Goal: Task Accomplishment & Management: Manage account settings

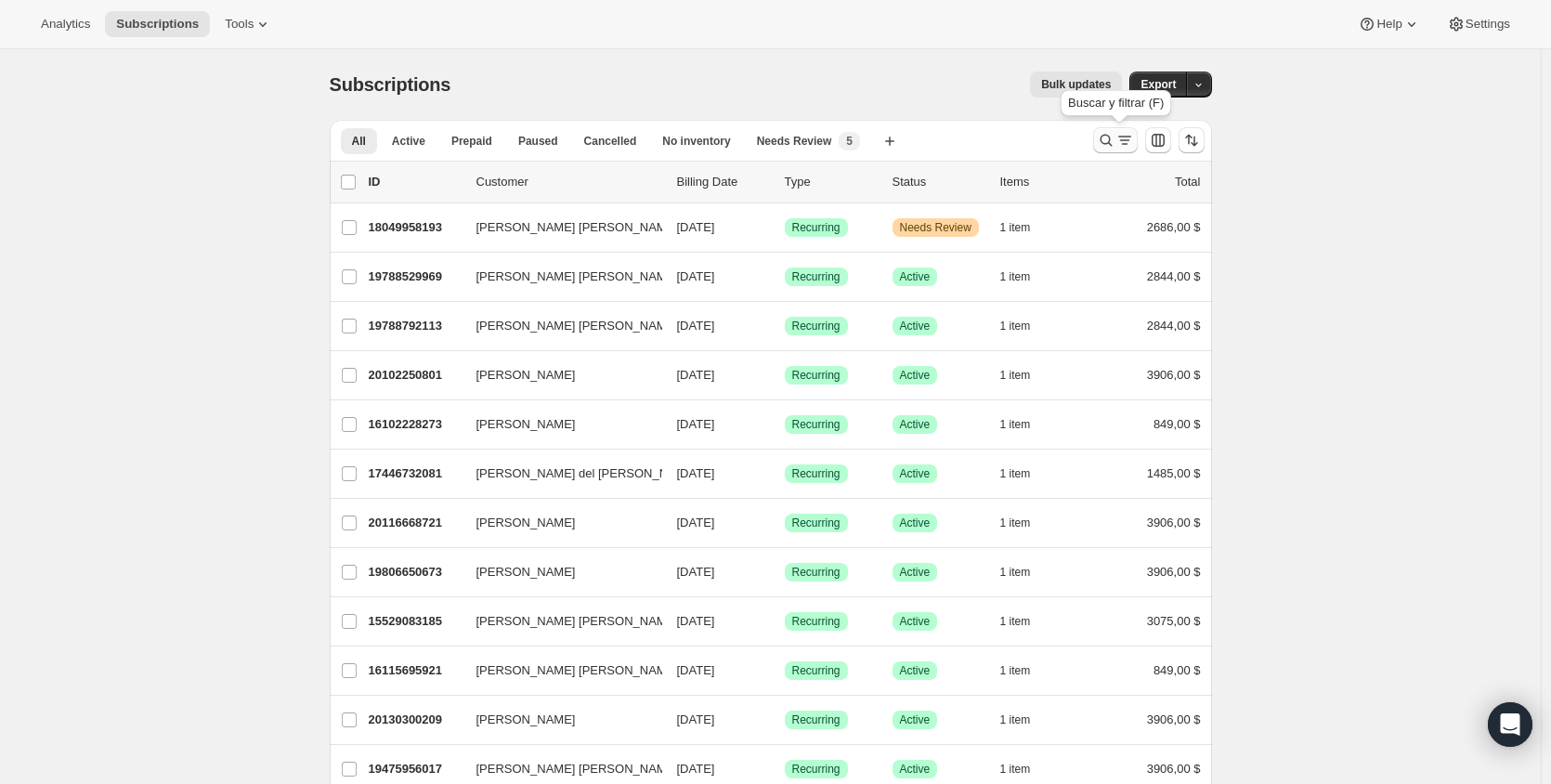
click at [1112, 140] on icon "Buscar y filtrar resultados" at bounding box center [1106, 139] width 19 height 19
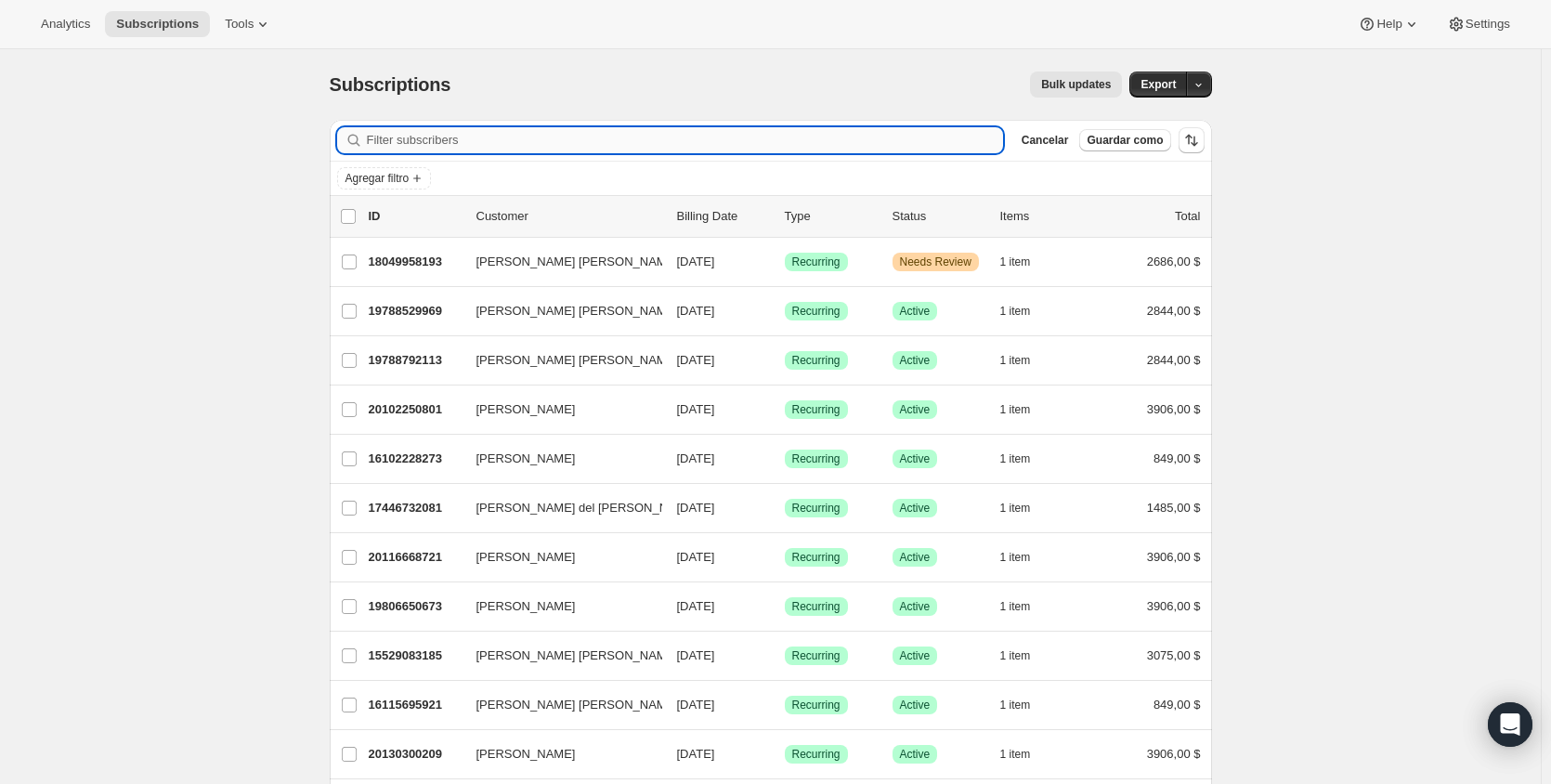
click at [480, 130] on input "Filter subscribers" at bounding box center [685, 140] width 636 height 26
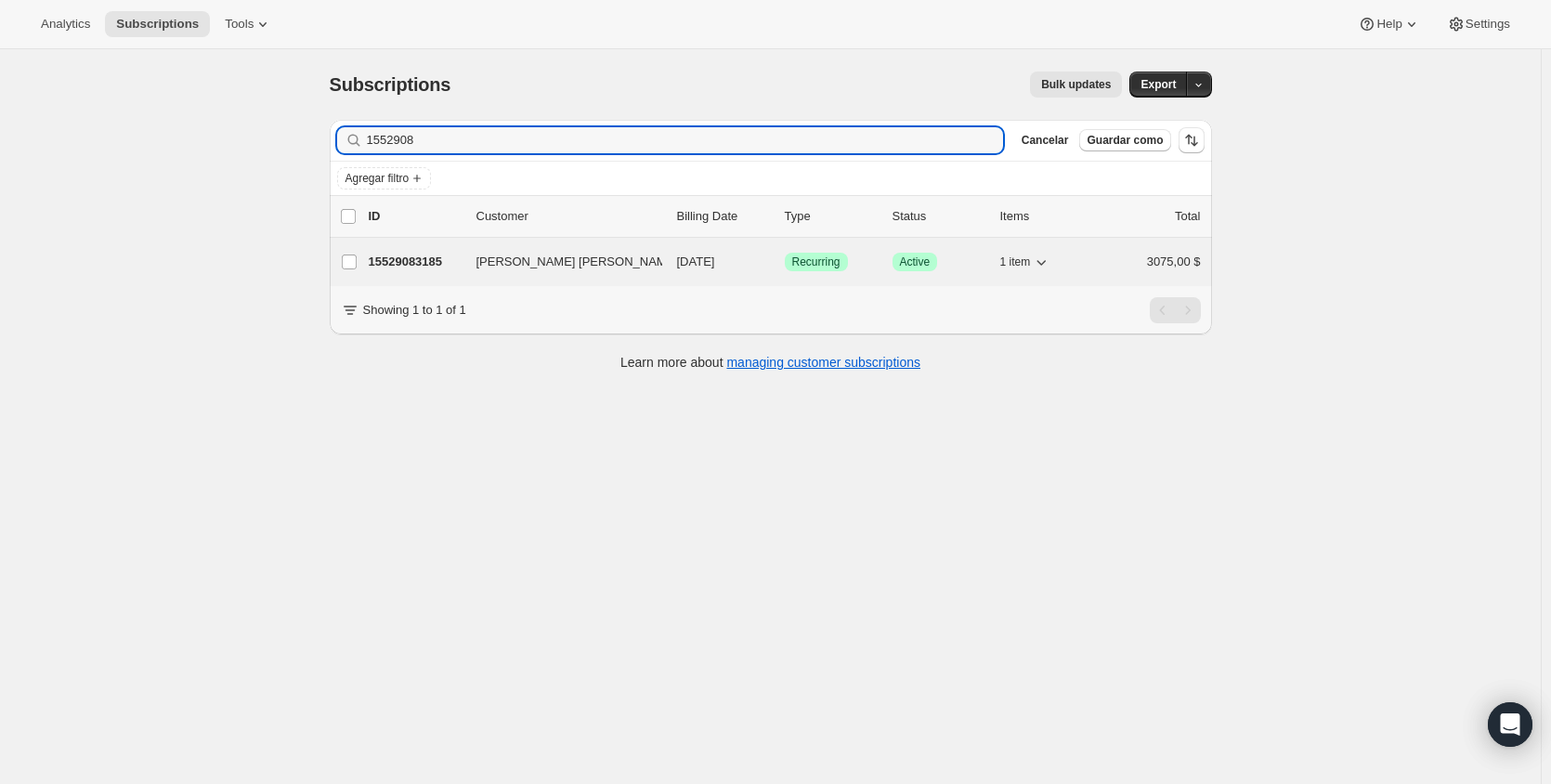
type input "1552908"
click at [439, 258] on p "15529083185" at bounding box center [414, 261] width 93 height 19
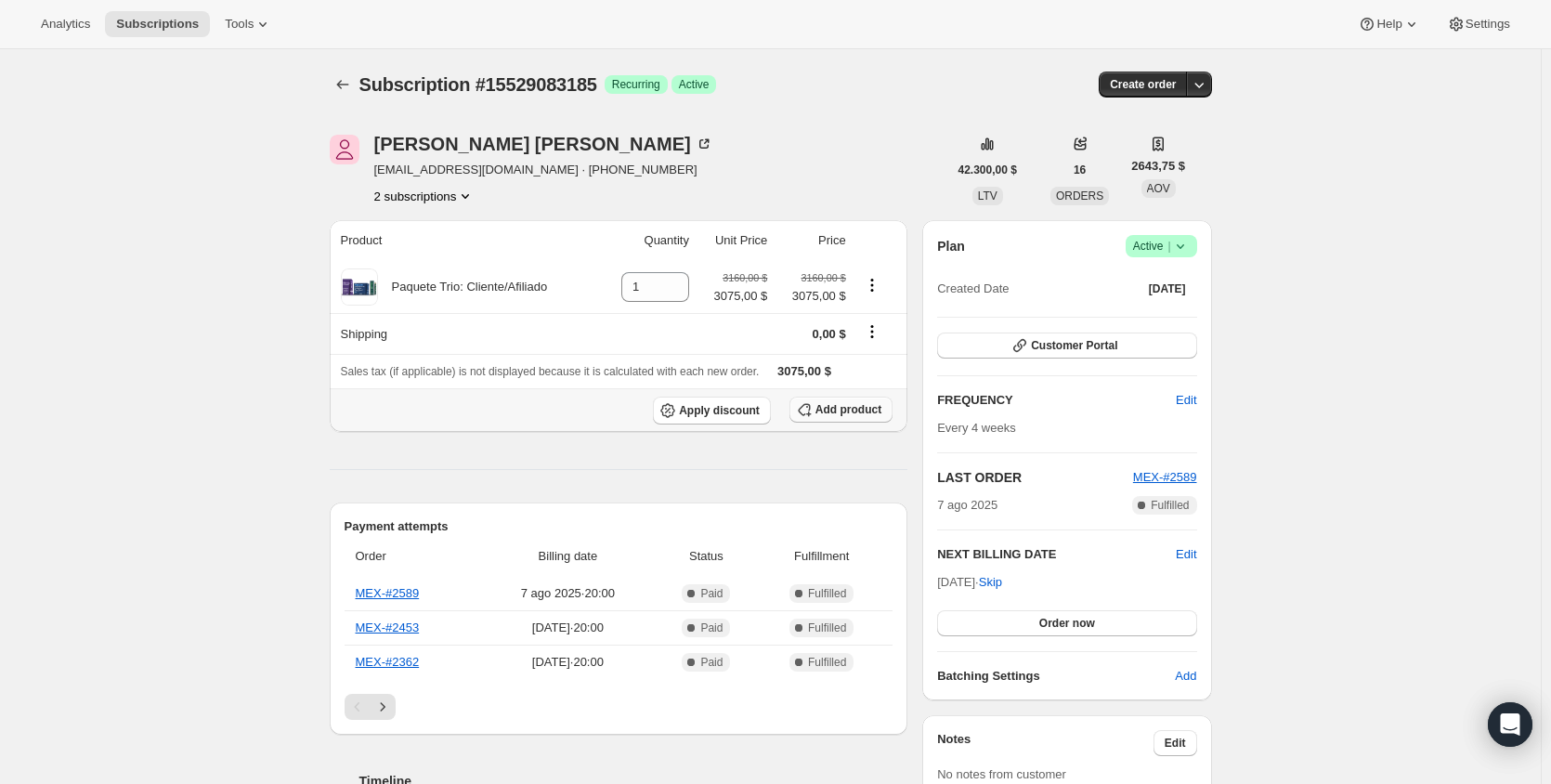
click at [871, 414] on span "Add product" at bounding box center [849, 409] width 66 height 15
click at [719, 408] on span "Apply discount" at bounding box center [719, 410] width 81 height 15
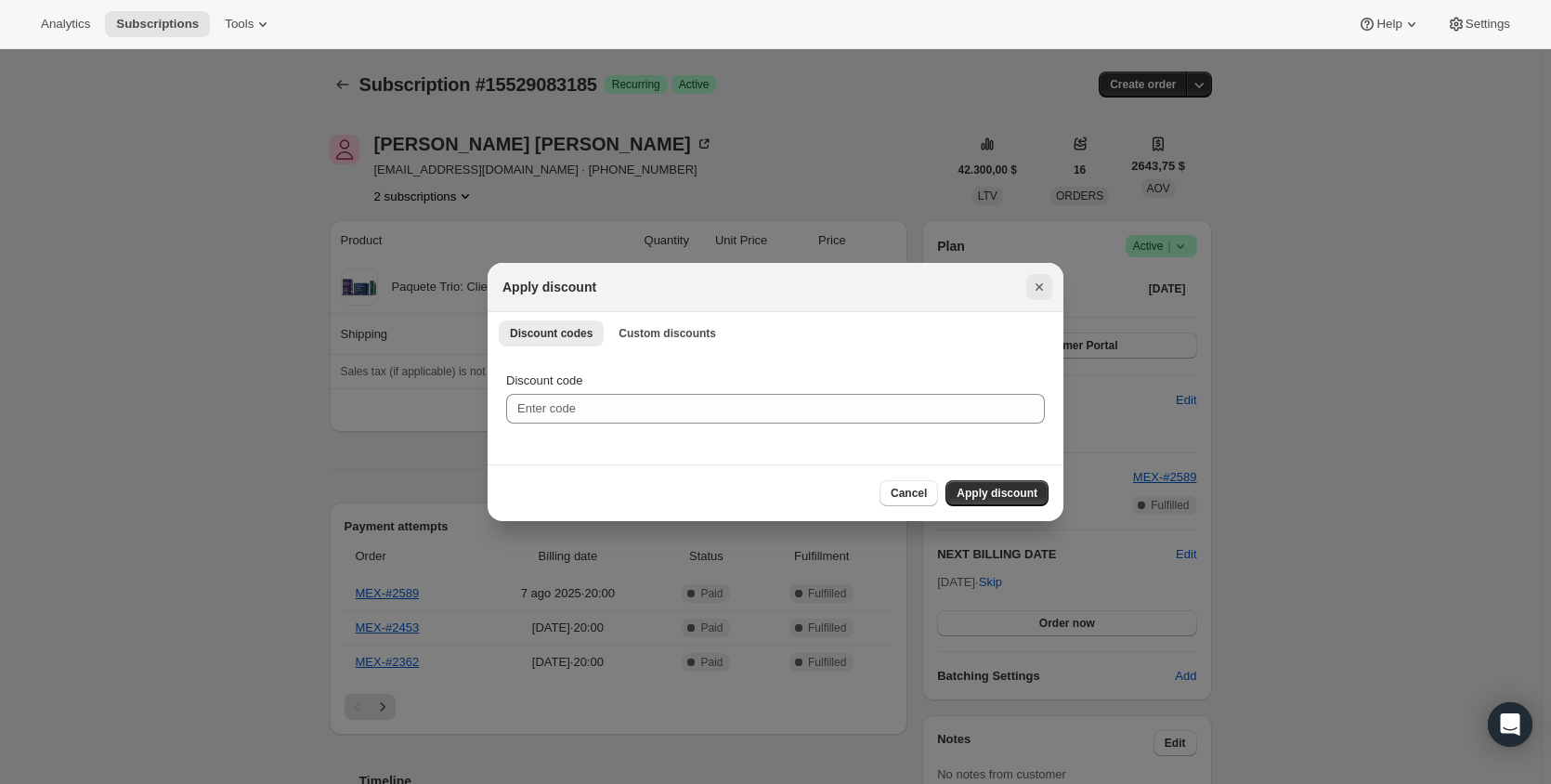
click at [1040, 284] on icon "Cerrar" at bounding box center [1039, 286] width 19 height 19
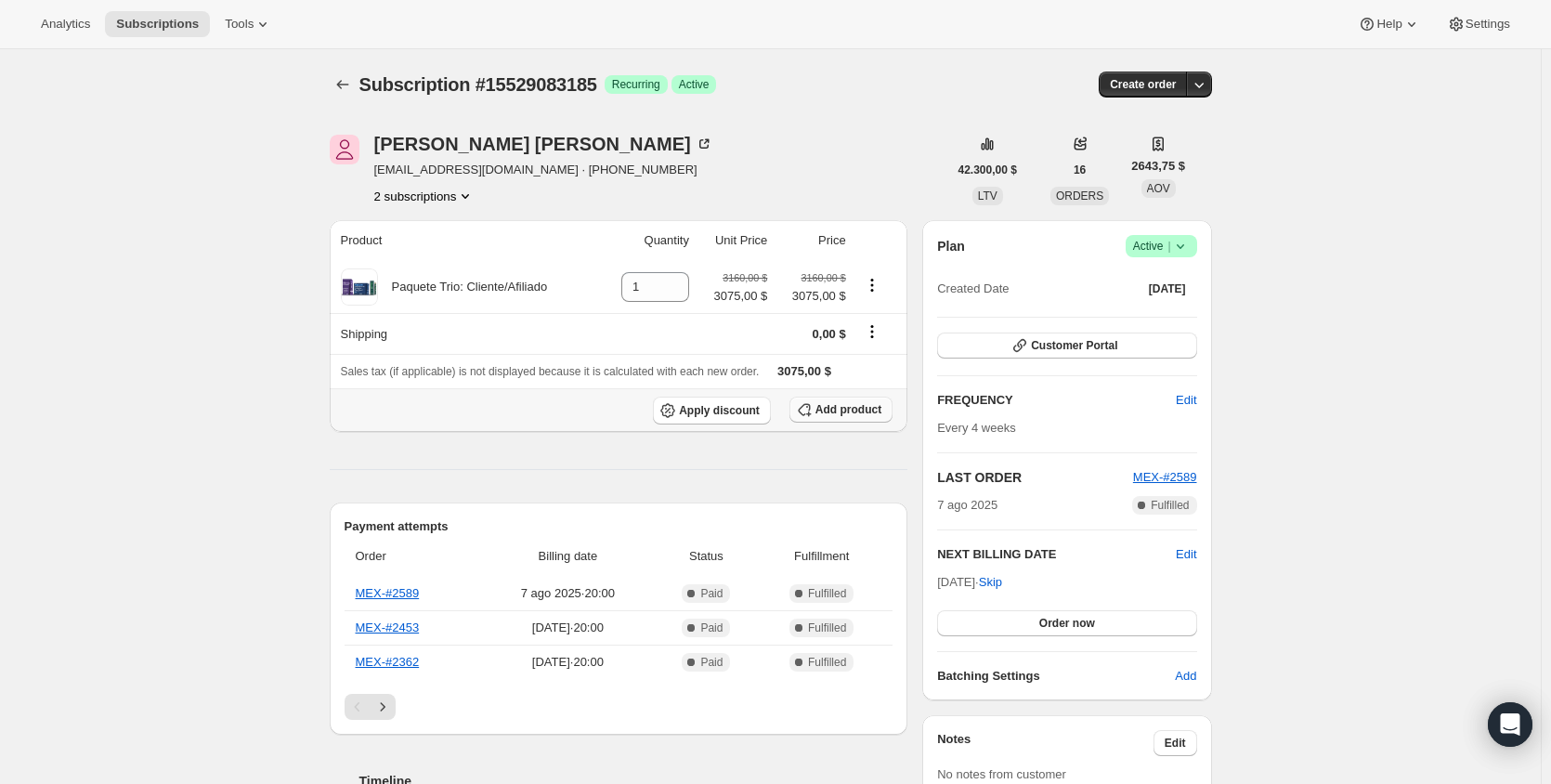
click at [818, 406] on span "Add product" at bounding box center [849, 409] width 66 height 15
click at [882, 289] on icon "Product actions" at bounding box center [872, 284] width 19 height 19
click at [879, 325] on icon "Shipping actions" at bounding box center [872, 331] width 19 height 19
click at [882, 300] on td at bounding box center [879, 286] width 56 height 52
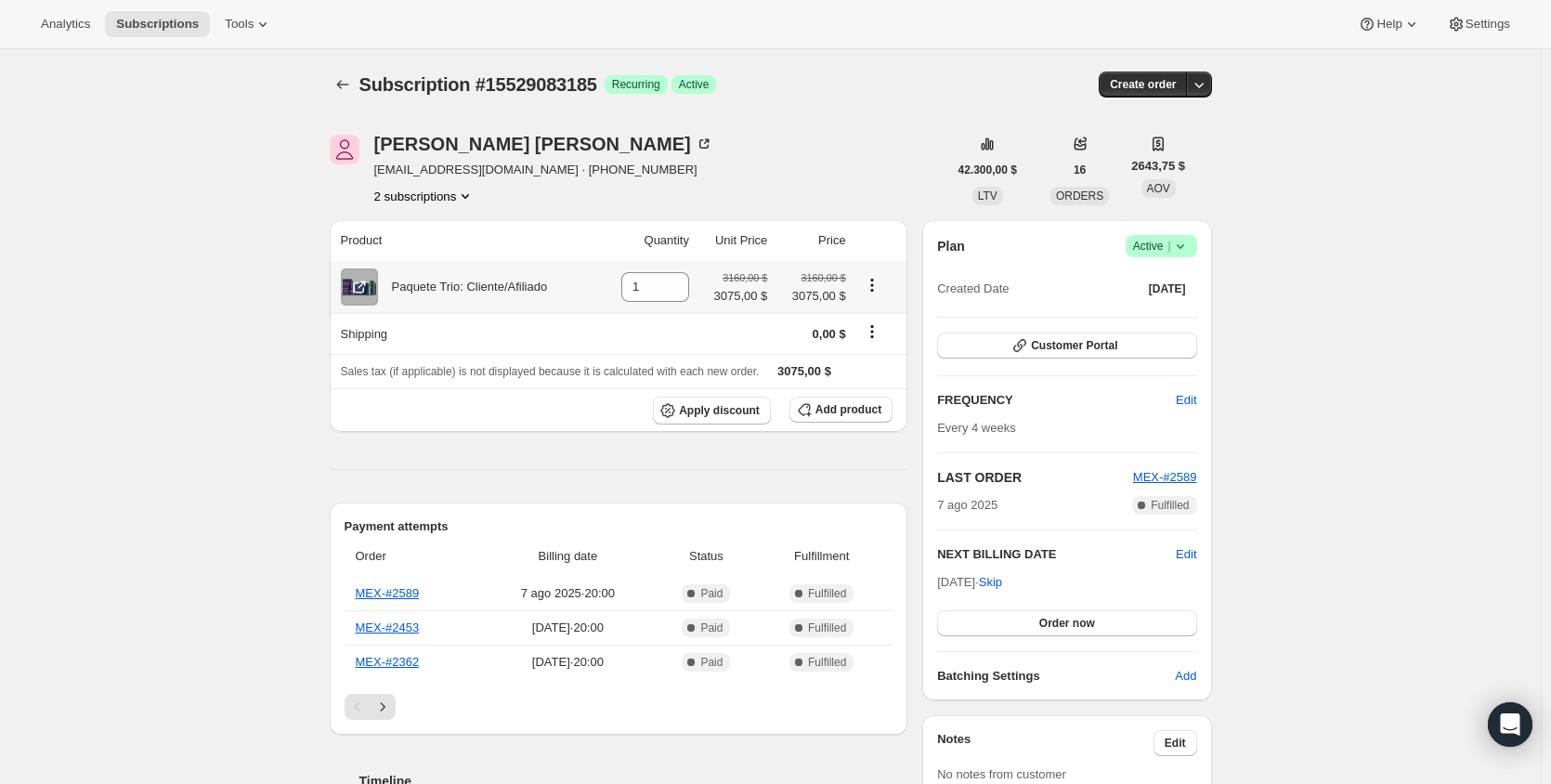
click at [881, 285] on icon "Product actions" at bounding box center [872, 284] width 19 height 19
click at [870, 334] on button "Swap variant" at bounding box center [876, 321] width 81 height 30
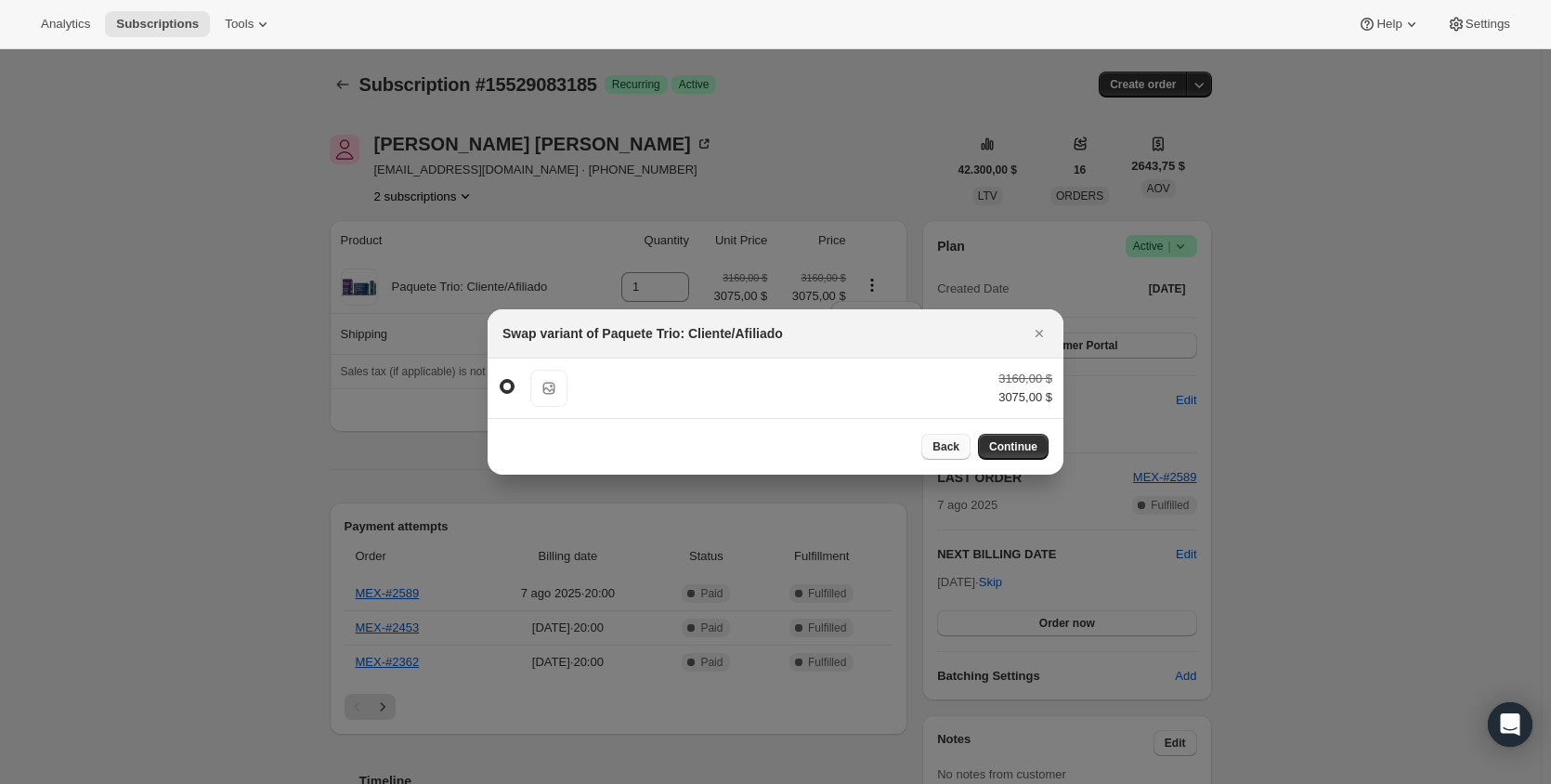
click at [945, 459] on button "Back" at bounding box center [946, 446] width 50 height 26
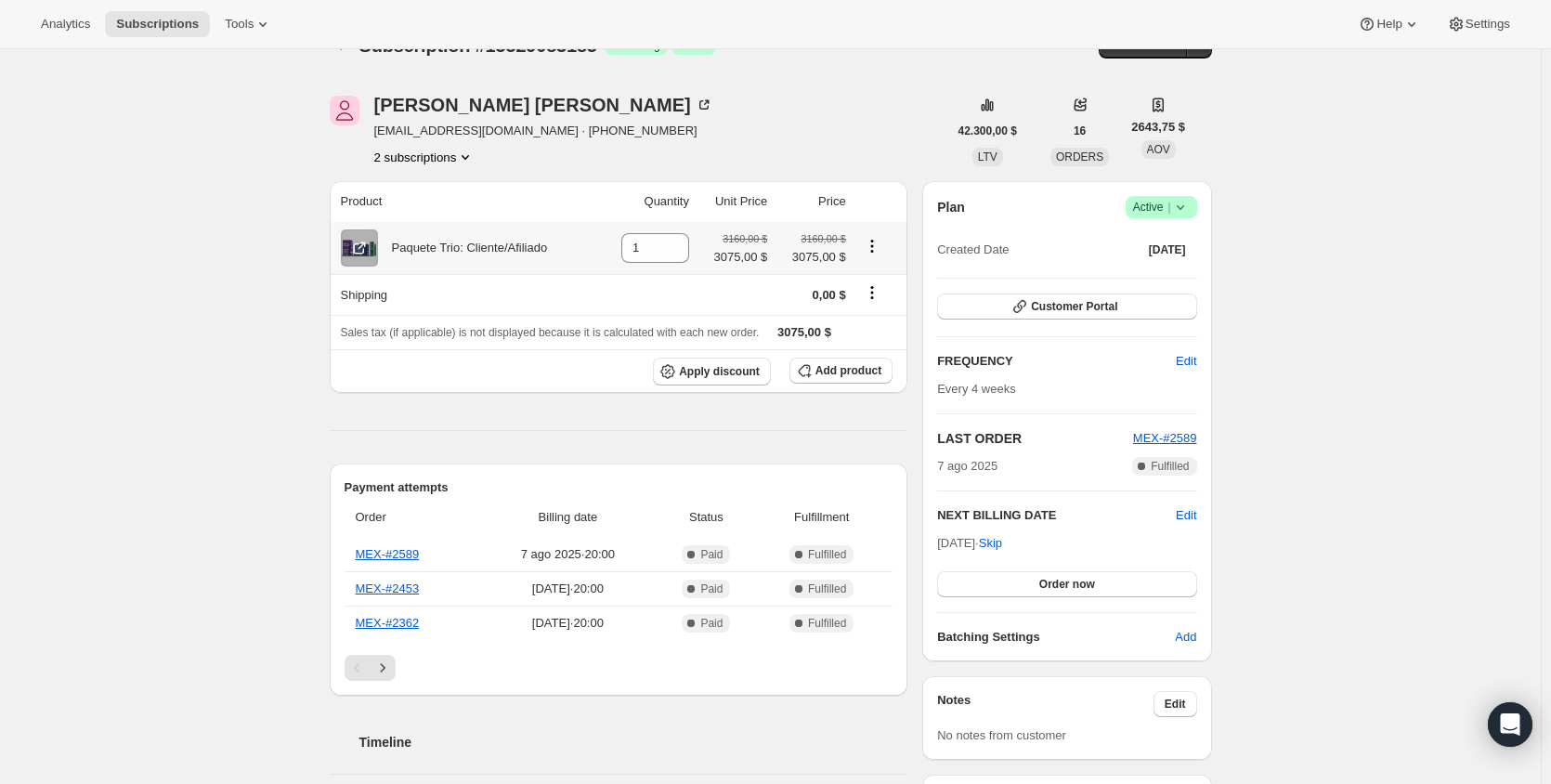
scroll to position [186, 0]
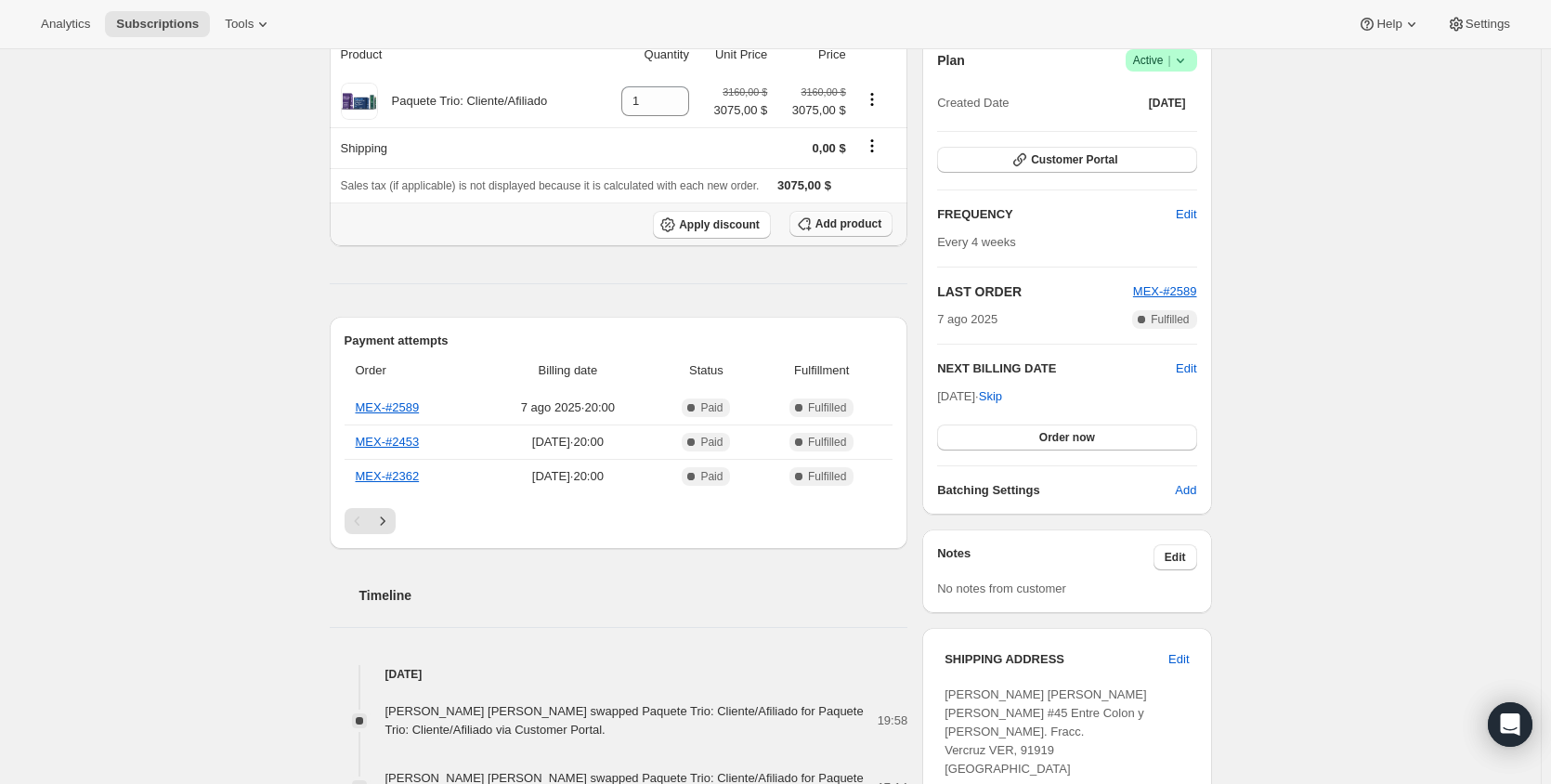
click at [846, 229] on span "Add product" at bounding box center [849, 223] width 66 height 15
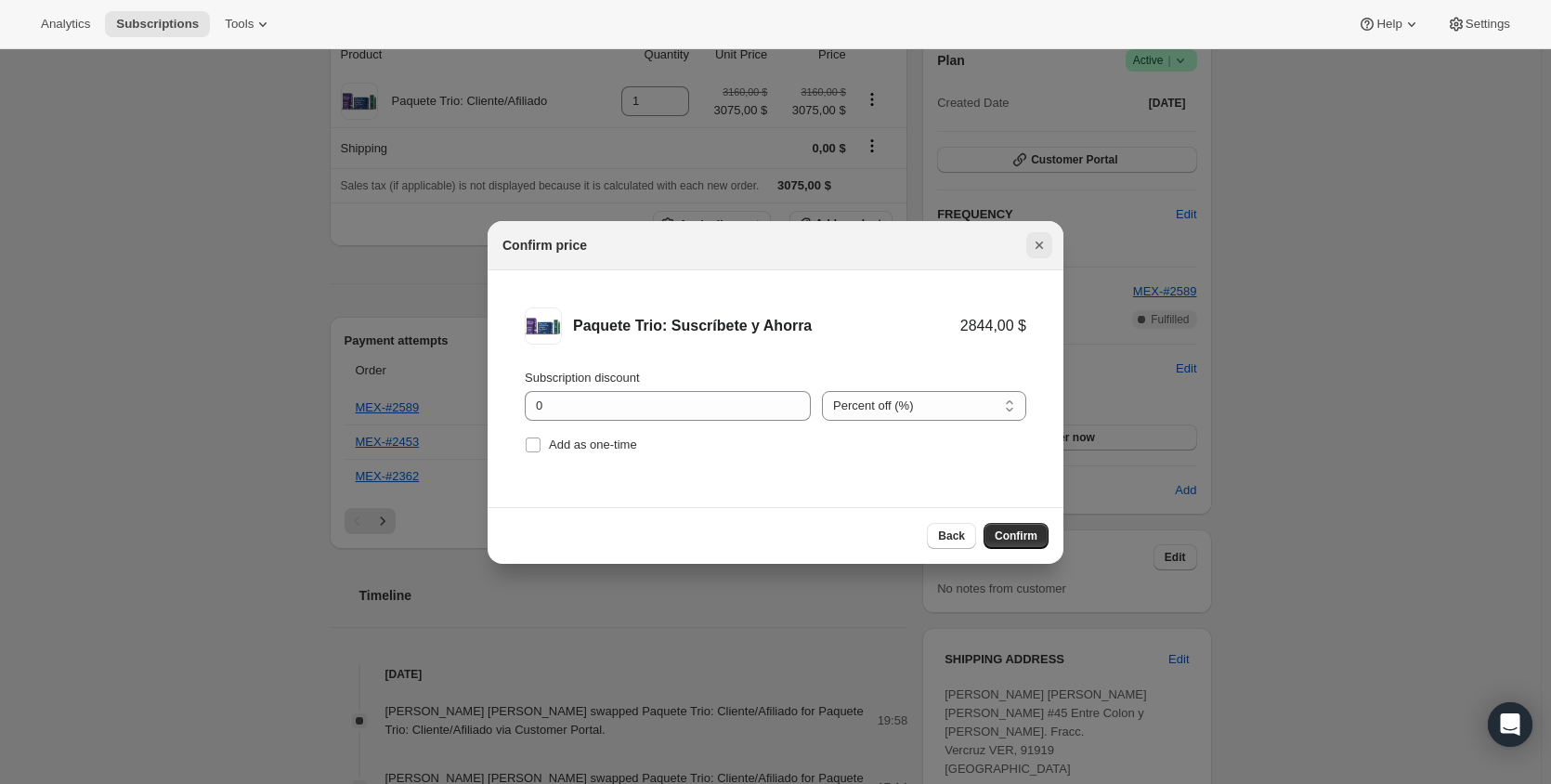
click at [1040, 239] on icon "Cerrar" at bounding box center [1039, 244] width 19 height 19
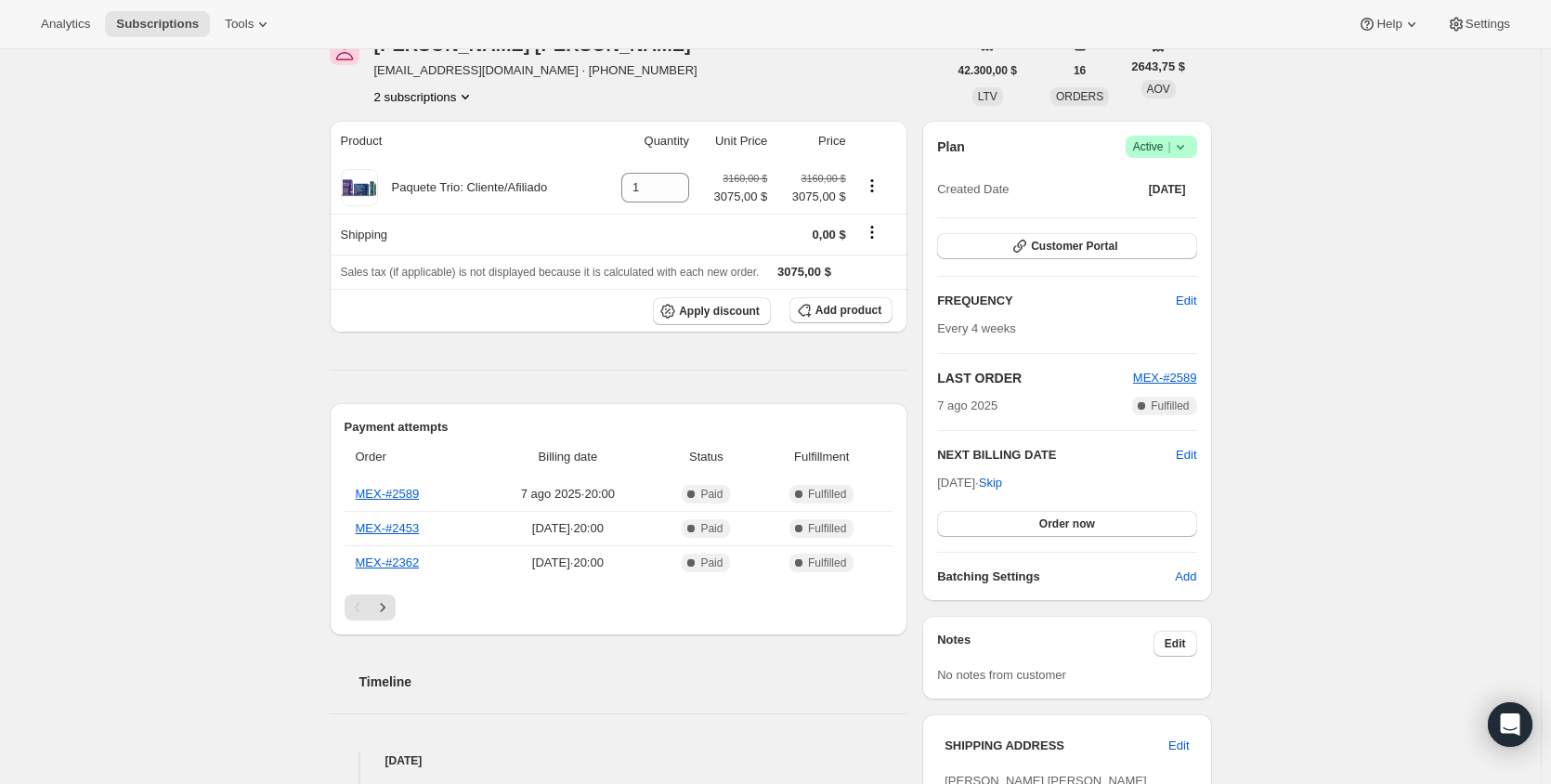
scroll to position [93, 0]
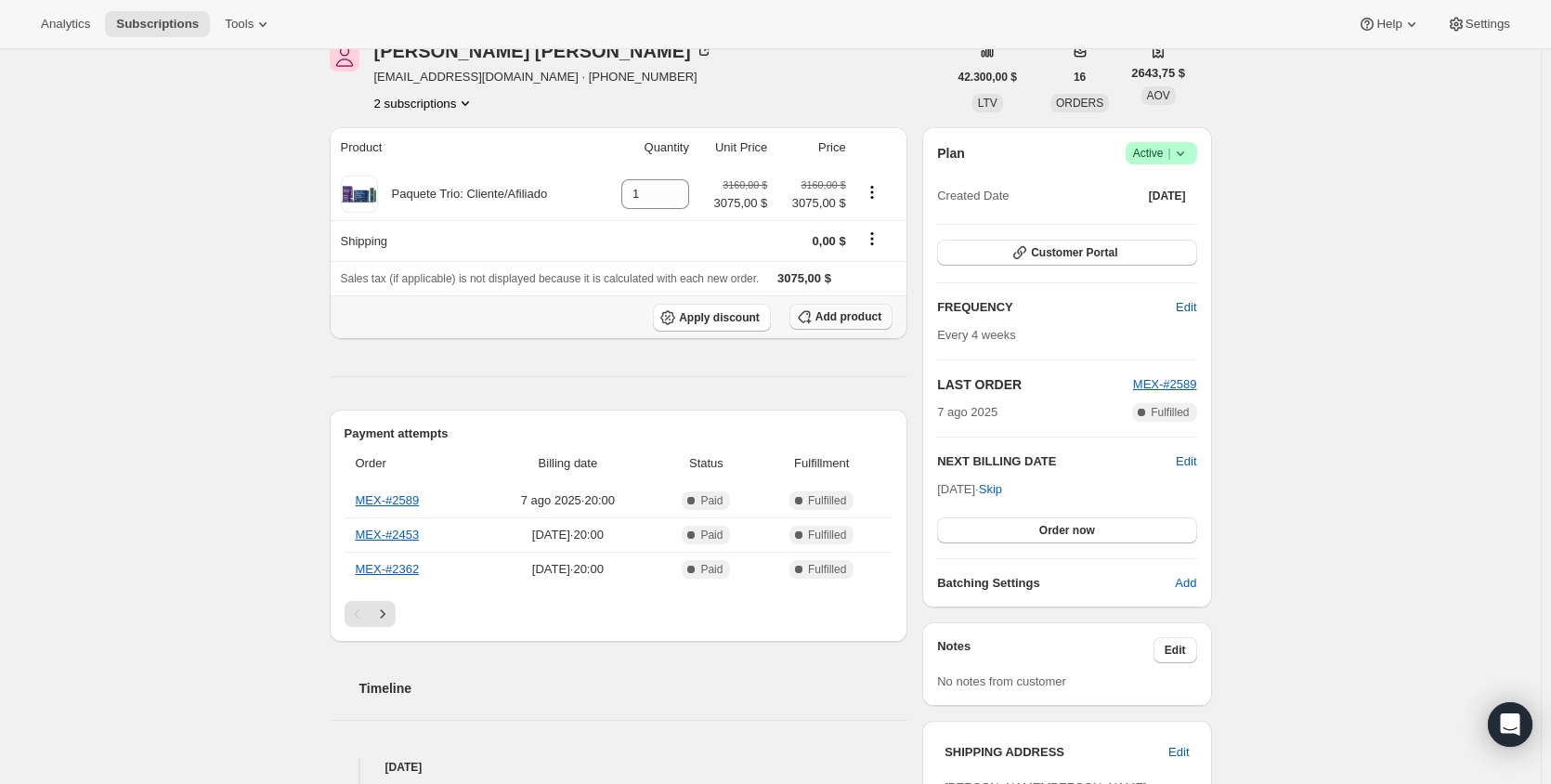
click at [851, 320] on span "Add product" at bounding box center [849, 316] width 66 height 15
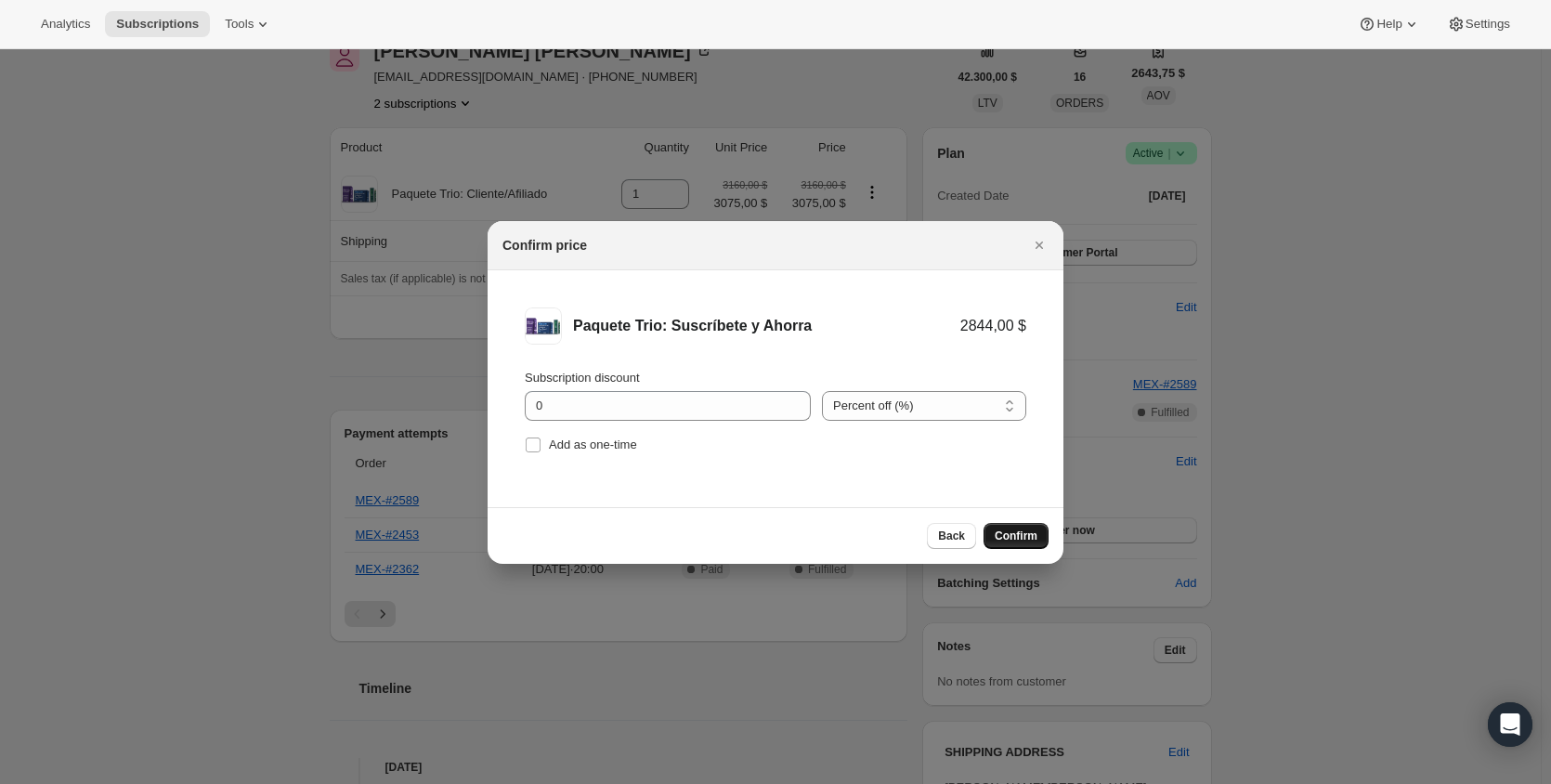
click at [1019, 541] on span "Confirm" at bounding box center [1016, 535] width 43 height 15
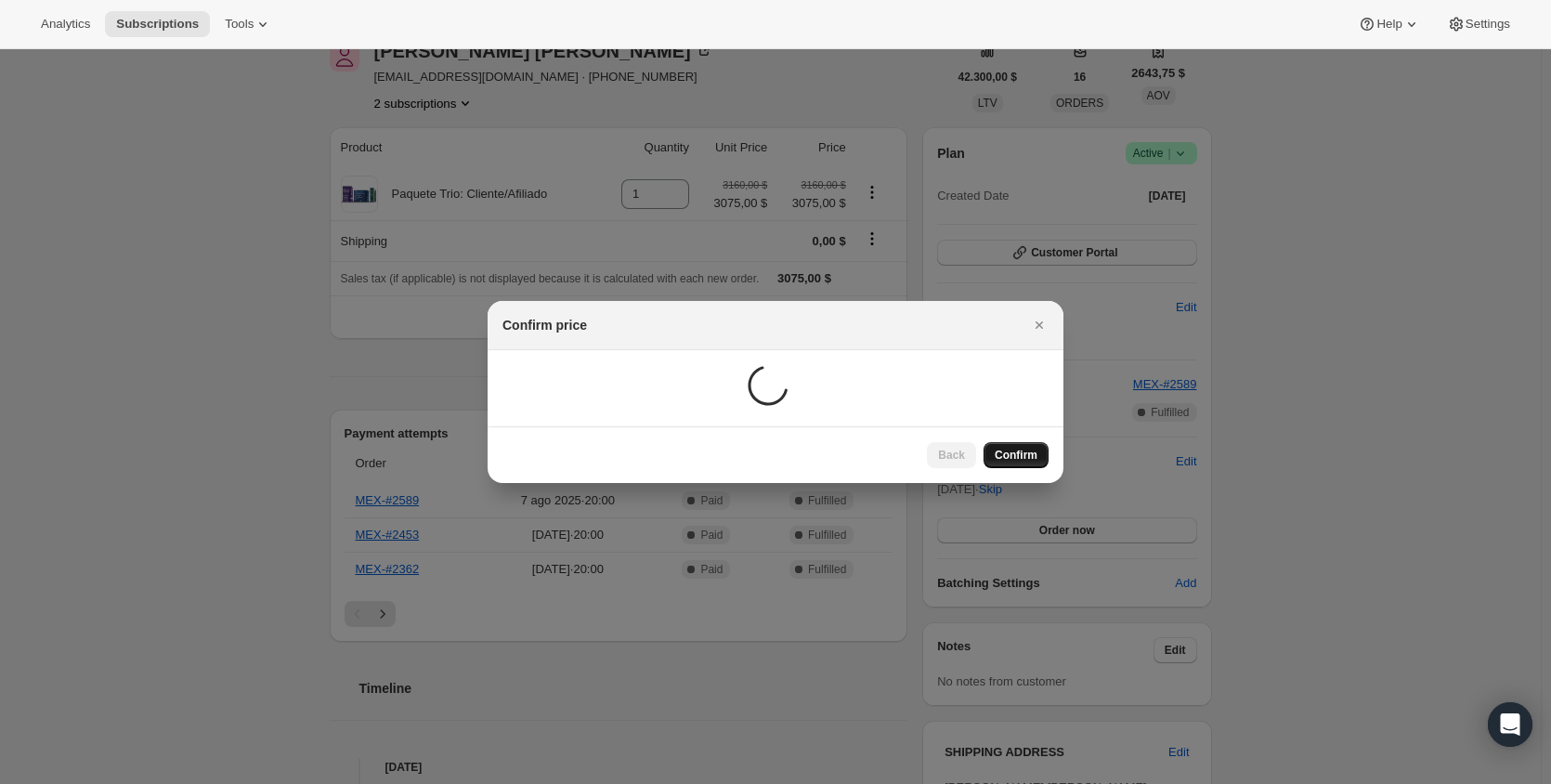
scroll to position [56, 0]
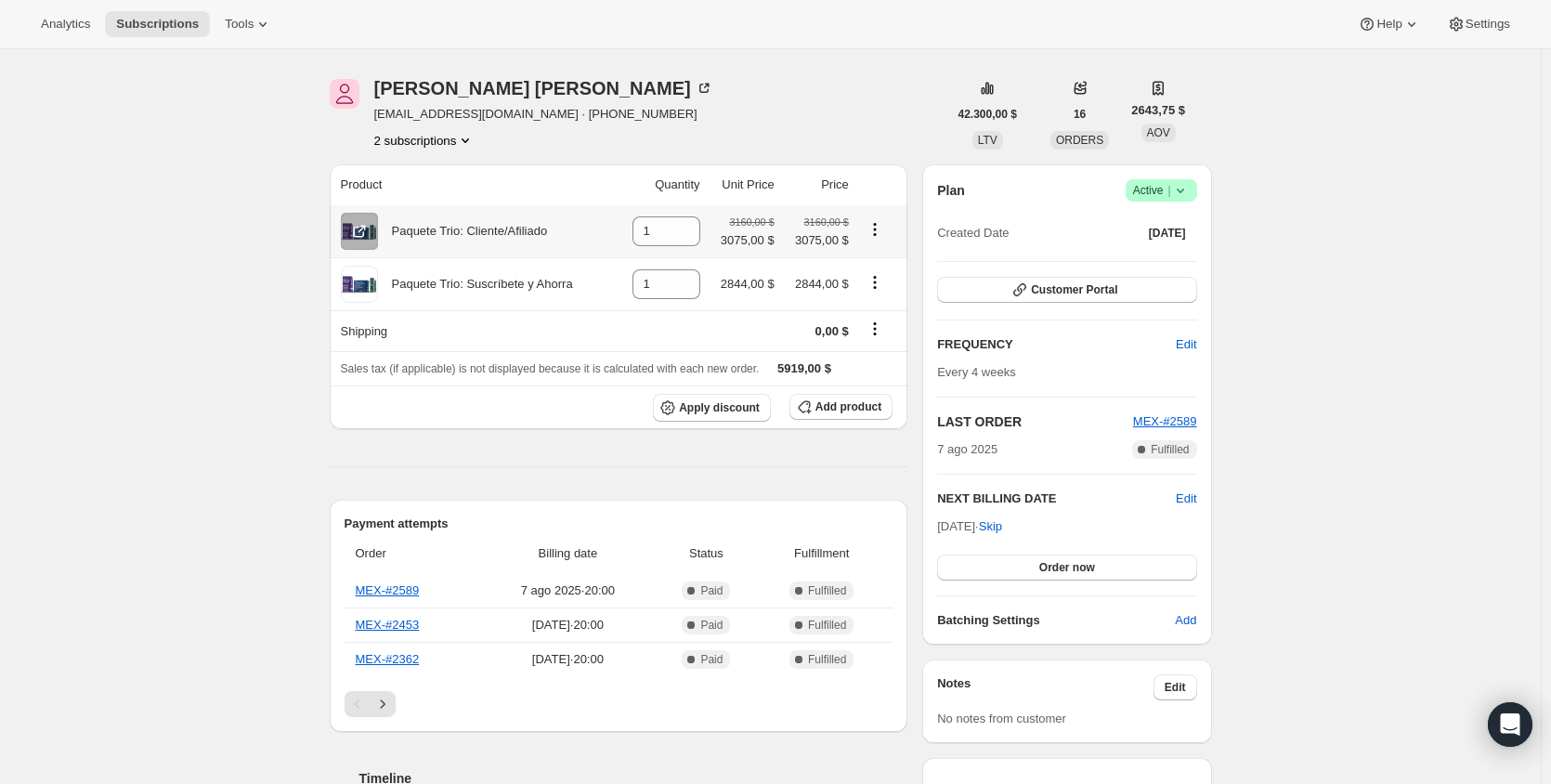
click at [880, 233] on icon "Product actions" at bounding box center [875, 229] width 19 height 19
click at [876, 217] on td at bounding box center [881, 231] width 53 height 52
click at [882, 222] on icon "Product actions" at bounding box center [875, 229] width 19 height 19
click at [883, 295] on div "Swap variant" at bounding box center [880, 271] width 107 height 60
click at [885, 287] on icon "Product actions" at bounding box center [875, 281] width 19 height 19
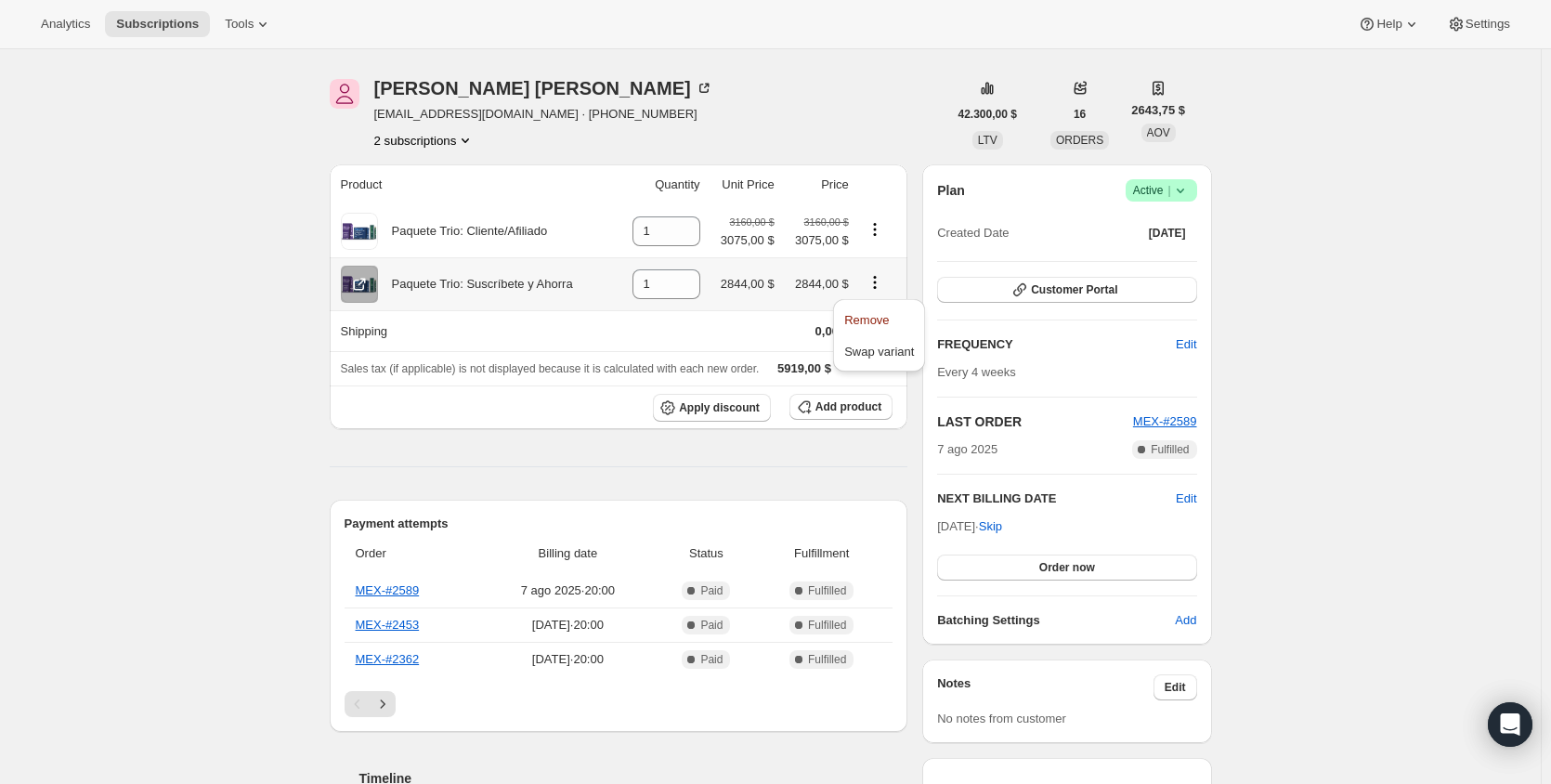
click at [880, 282] on icon "Product actions" at bounding box center [875, 281] width 19 height 19
click at [882, 242] on div at bounding box center [878, 232] width 36 height 25
click at [884, 231] on icon "Product actions" at bounding box center [875, 229] width 19 height 19
click at [666, 324] on td at bounding box center [660, 330] width 91 height 41
click at [879, 287] on icon "Product actions" at bounding box center [875, 281] width 19 height 19
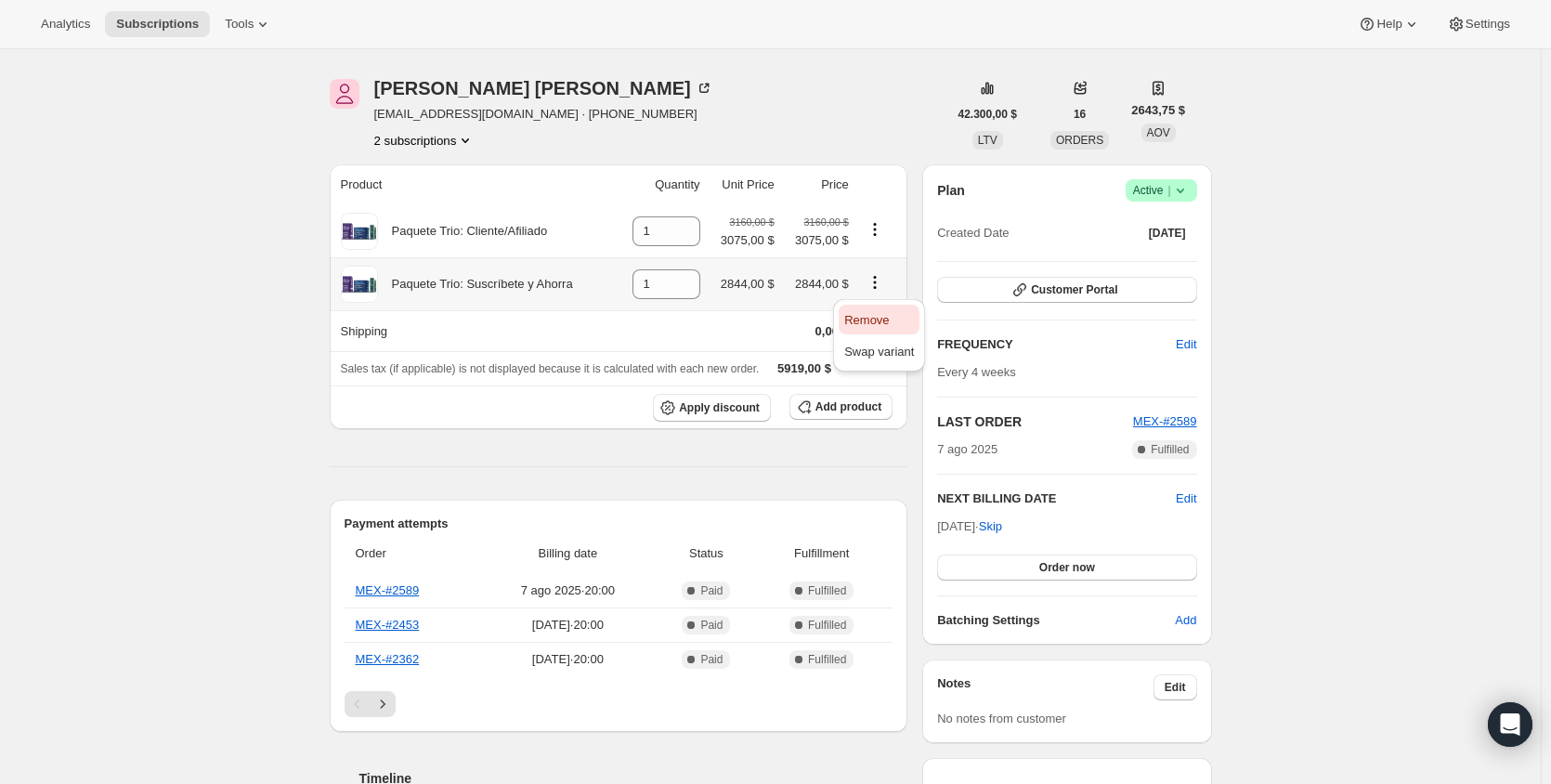
click at [887, 319] on span "Remove" at bounding box center [867, 319] width 45 height 14
type input "0"
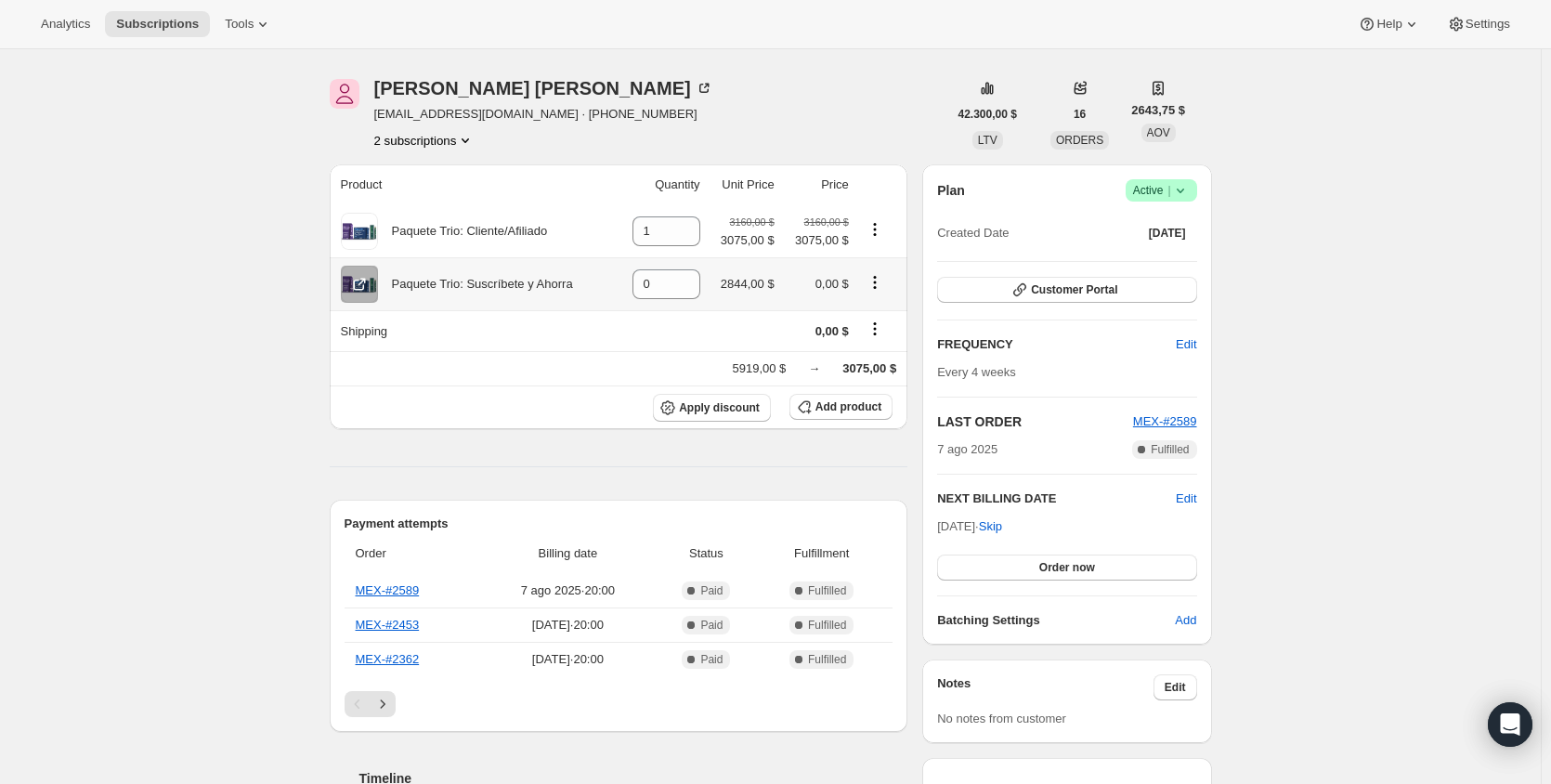
click at [876, 288] on icon "Product actions" at bounding box center [875, 281] width 19 height 19
click at [884, 287] on icon "Product actions" at bounding box center [875, 281] width 19 height 19
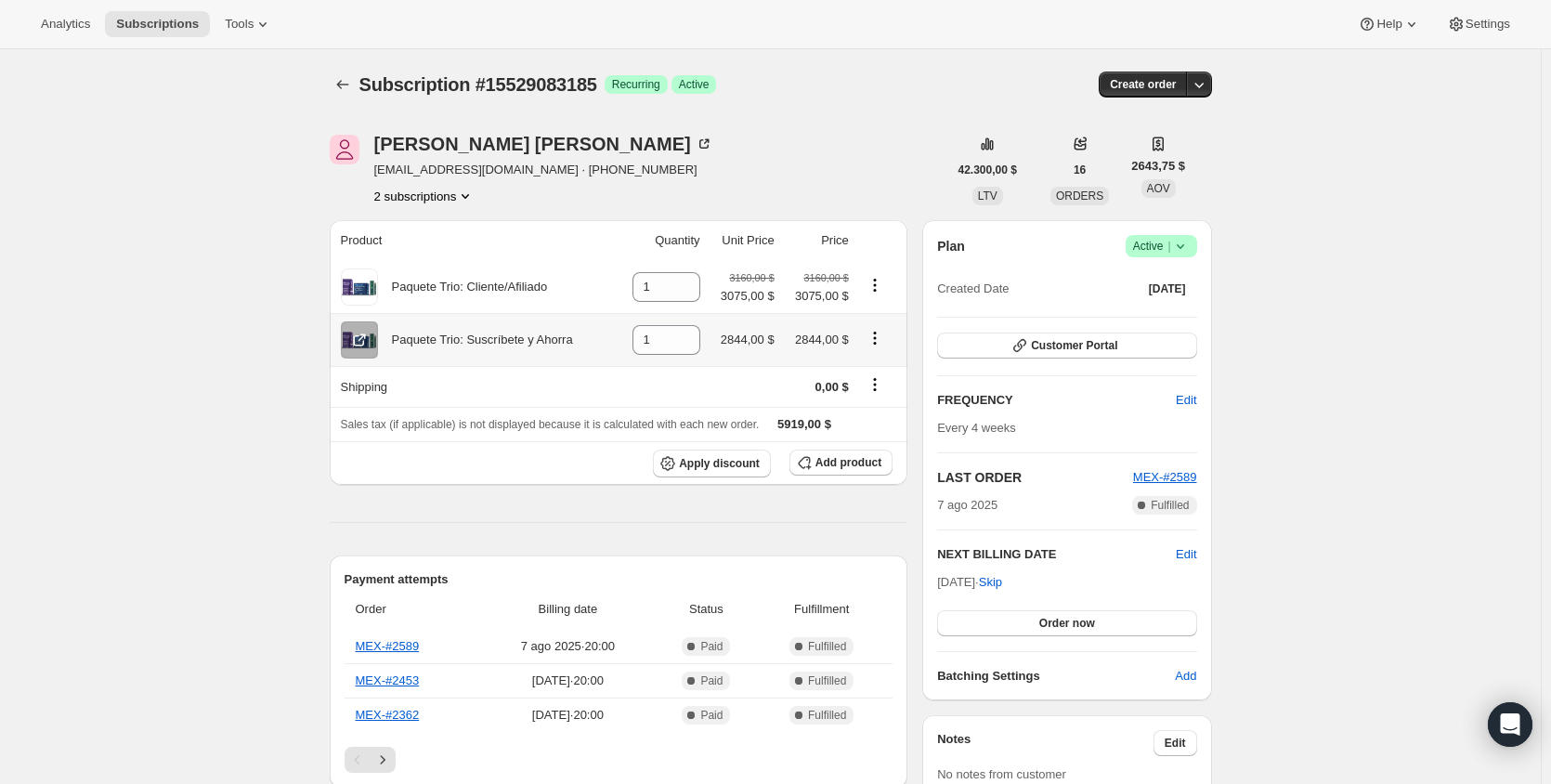
click at [885, 346] on icon "Product actions" at bounding box center [875, 337] width 19 height 19
click at [882, 379] on span "Remove" at bounding box center [867, 375] width 45 height 14
type input "0"
click at [857, 435] on th "5919,00 $ → 3075,00 $" at bounding box center [619, 424] width 579 height 34
click at [862, 428] on span "3075,00 $" at bounding box center [869, 424] width 54 height 14
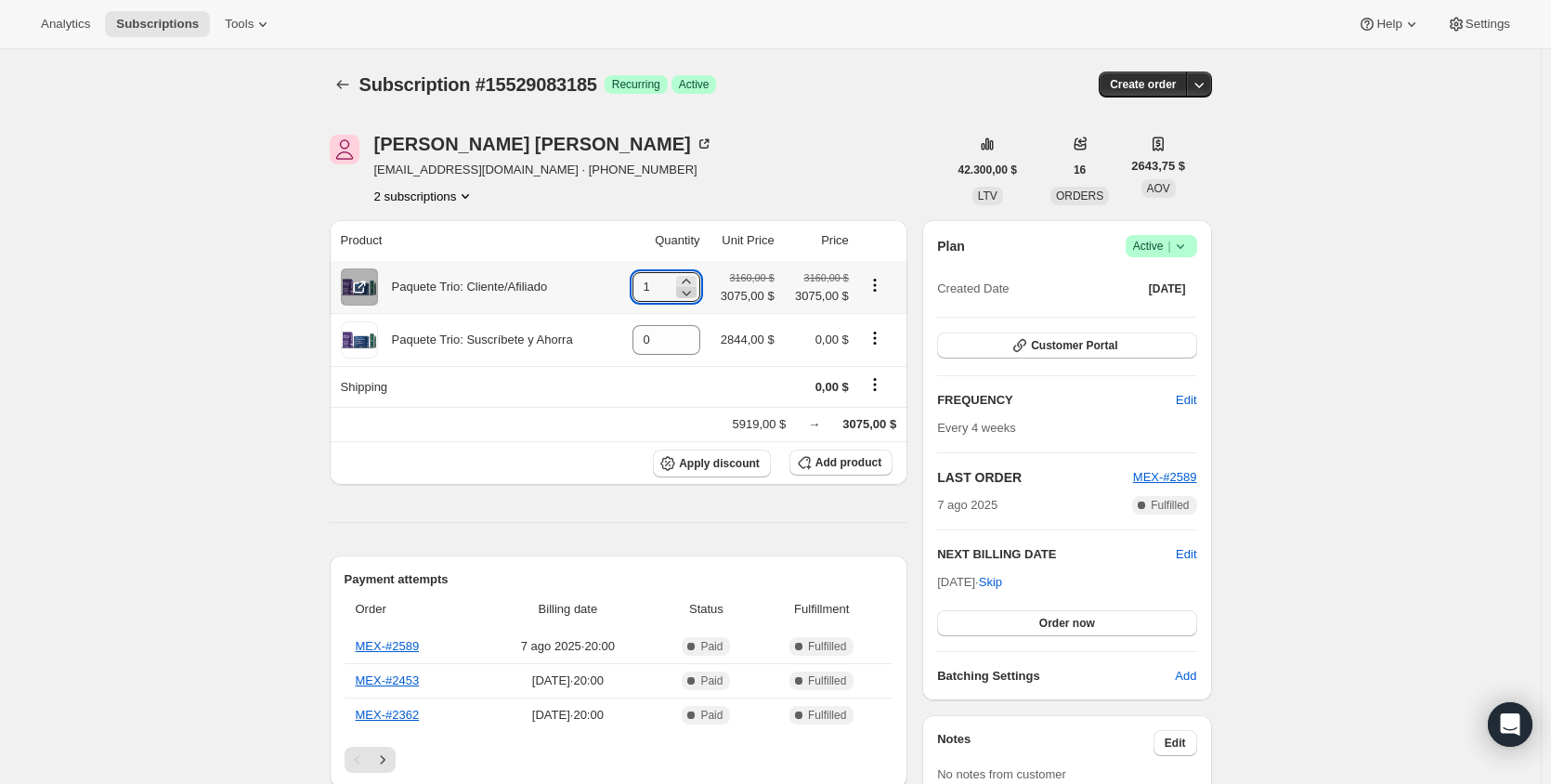
click at [678, 291] on icon at bounding box center [686, 292] width 19 height 19
type input "0"
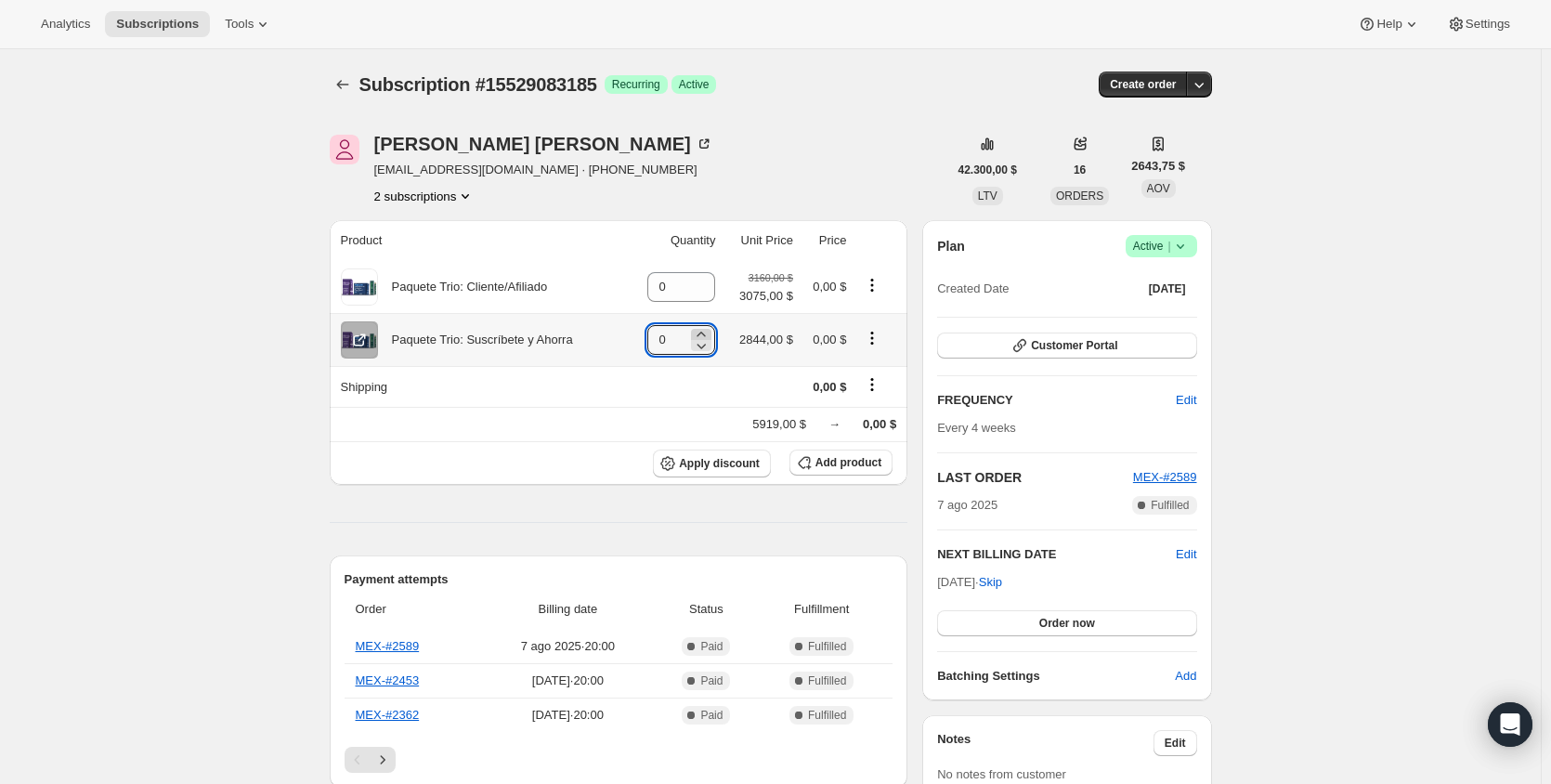
click at [700, 336] on icon at bounding box center [701, 333] width 9 height 5
type input "1"
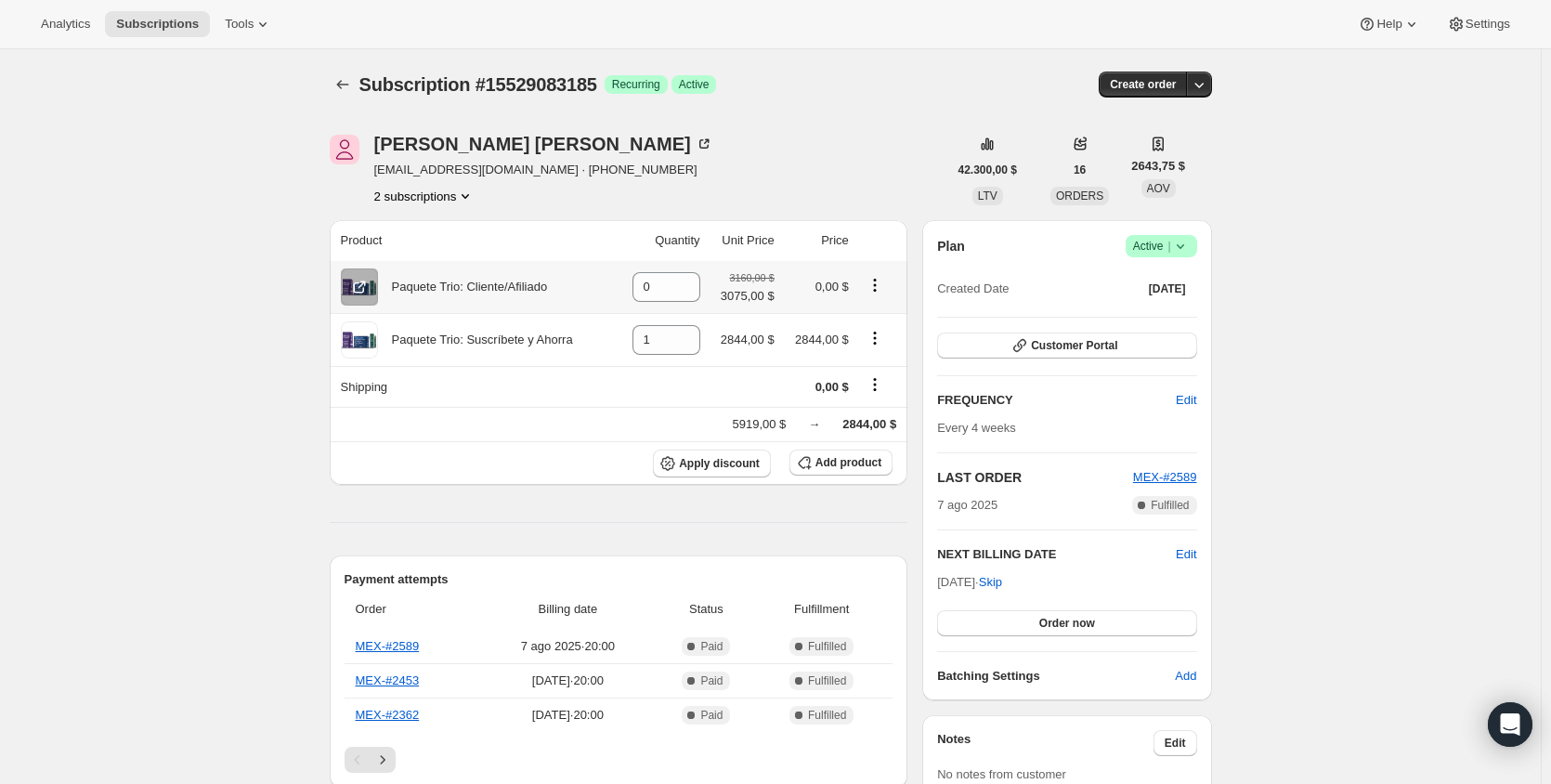
click at [885, 286] on icon "Product actions" at bounding box center [875, 284] width 19 height 19
click at [878, 318] on span "Remove" at bounding box center [867, 321] width 45 height 14
click at [885, 284] on icon "Product actions" at bounding box center [875, 284] width 19 height 19
click at [882, 315] on span "Remove" at bounding box center [867, 321] width 45 height 14
click at [561, 452] on div "Apply discount Add product" at bounding box center [619, 463] width 556 height 28
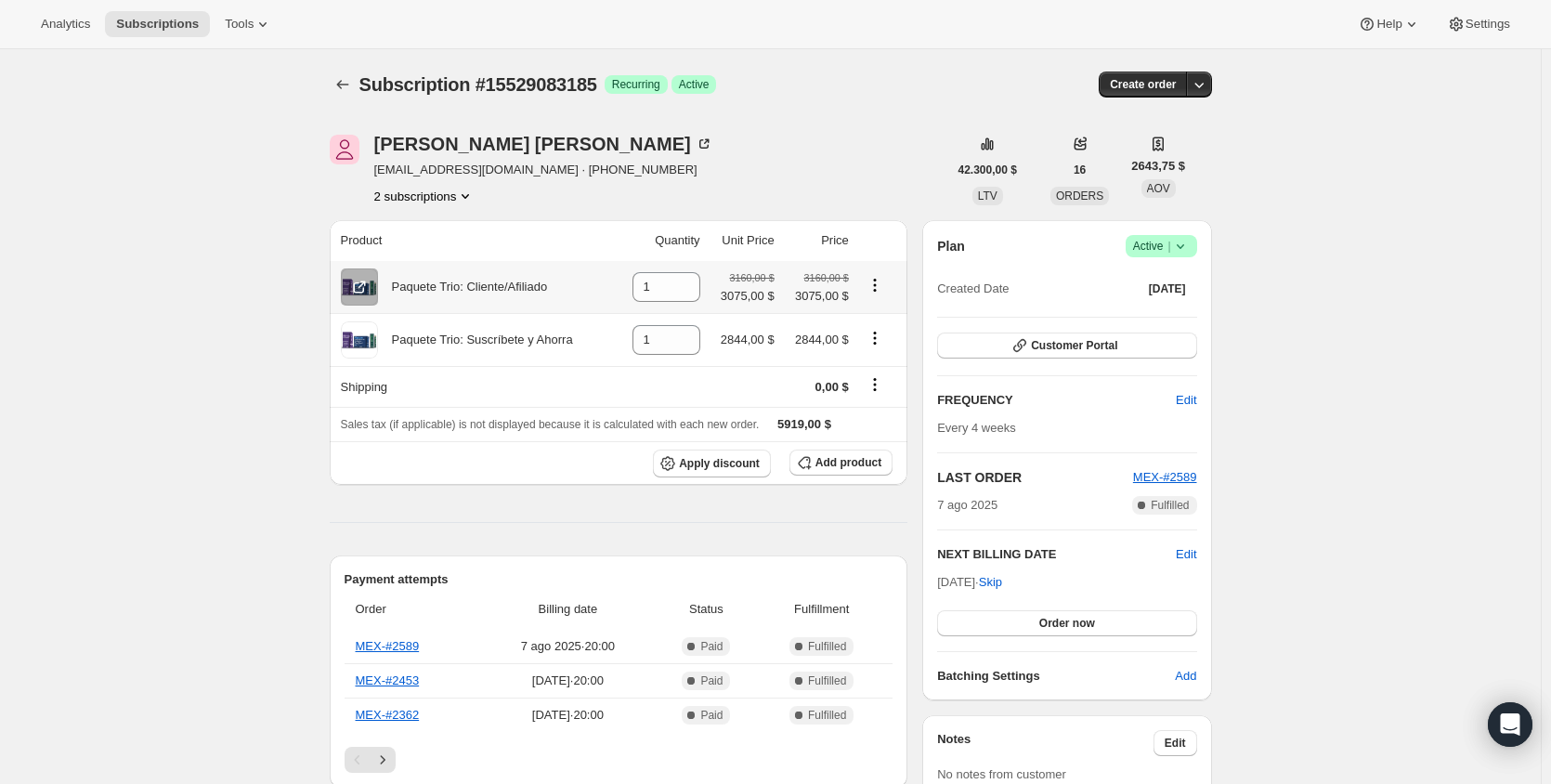
click at [883, 283] on icon "Product actions" at bounding box center [875, 284] width 19 height 19
click at [695, 298] on icon at bounding box center [686, 292] width 19 height 19
type input "0"
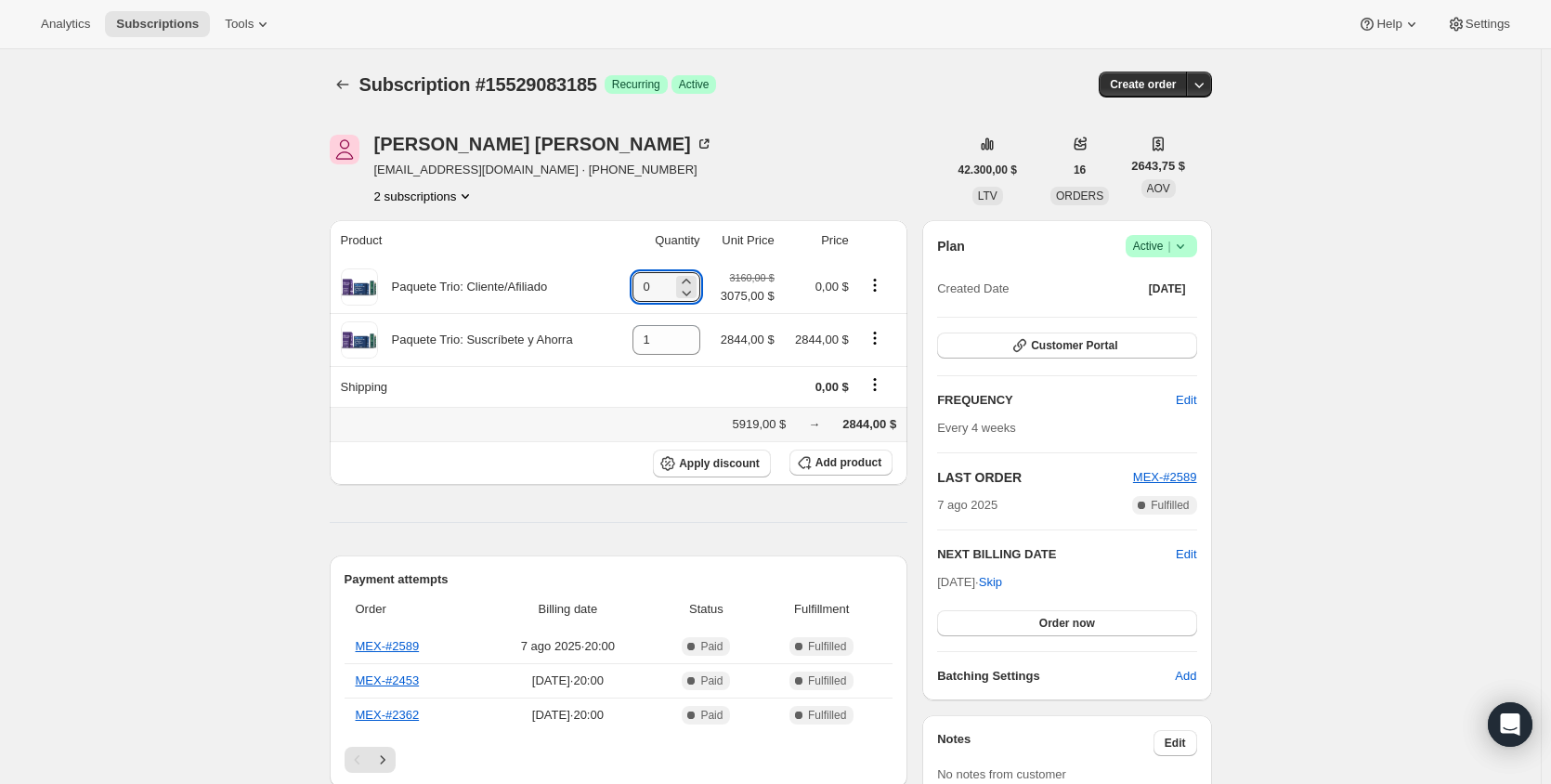
click at [891, 418] on span "2844,00 $" at bounding box center [869, 424] width 54 height 14
click at [885, 287] on icon "Product actions" at bounding box center [875, 284] width 19 height 19
click at [876, 328] on span "Remove" at bounding box center [867, 321] width 45 height 14
